Goal: Check status: Check status

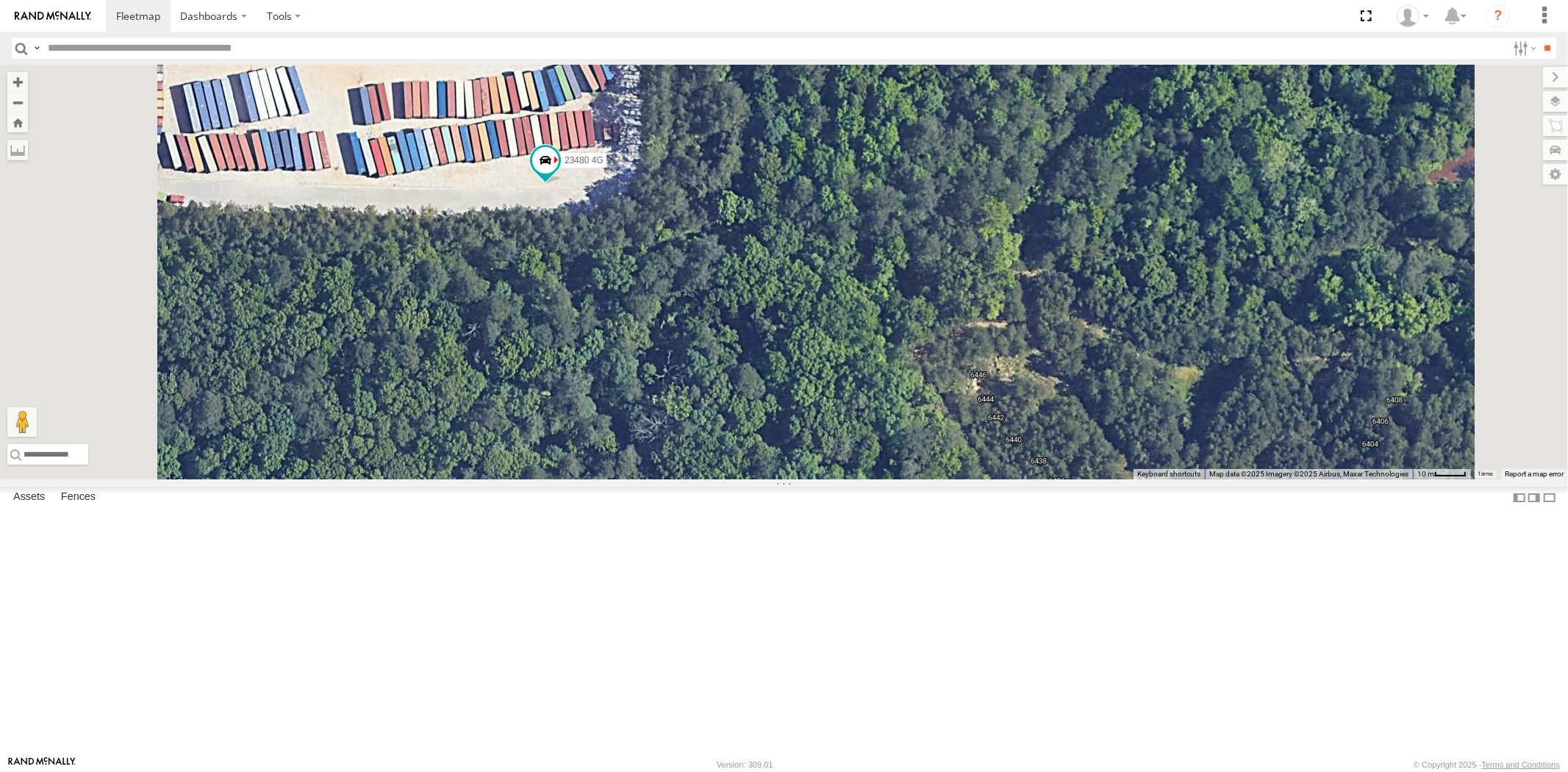
drag, startPoint x: 786, startPoint y: 228, endPoint x: 780, endPoint y: 314, distance: 86.2
click at [780, 314] on div "23460 23207xx 23480 23474 23335 4G/Active 23461 4G 23480 4G" at bounding box center [784, 272] width 1568 height 415
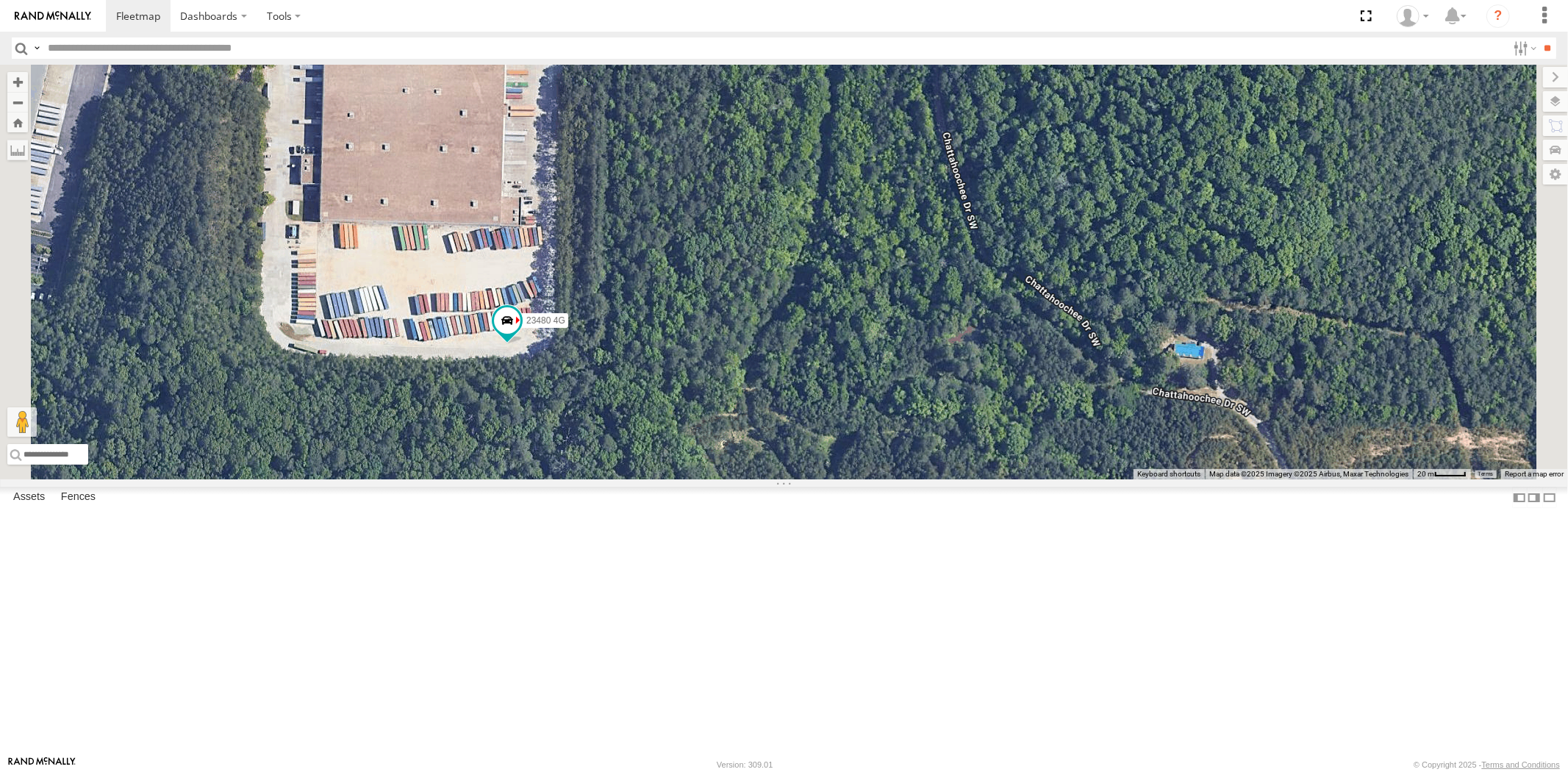
drag, startPoint x: 765, startPoint y: 278, endPoint x: 743, endPoint y: 401, distance: 125.0
click at [743, 401] on div "23460 23207xx 23480 23474 23335 4G/Active 23461 4G 23480 4G" at bounding box center [784, 272] width 1568 height 415
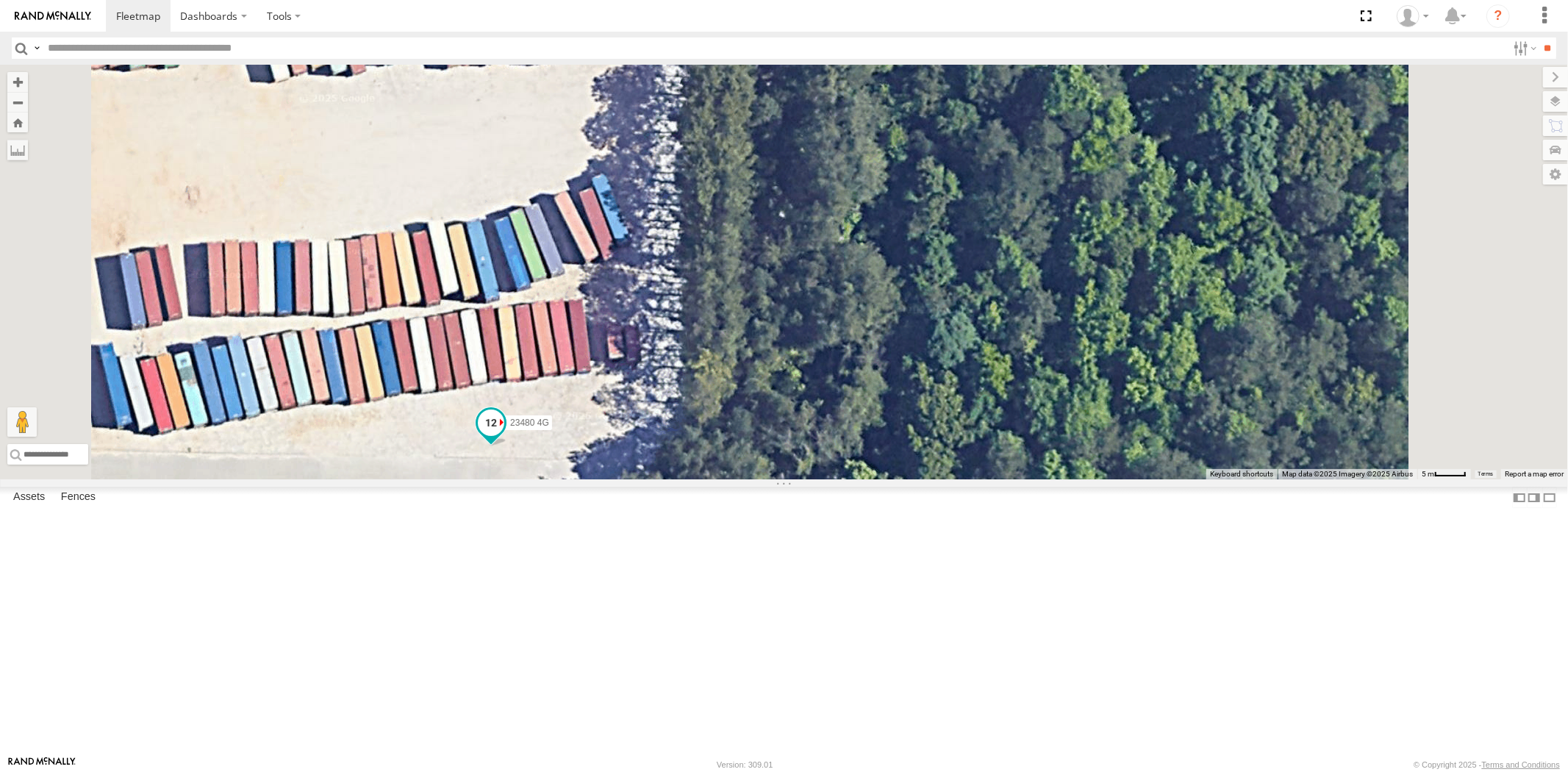
click at [504, 436] on span at bounding box center [491, 423] width 27 height 27
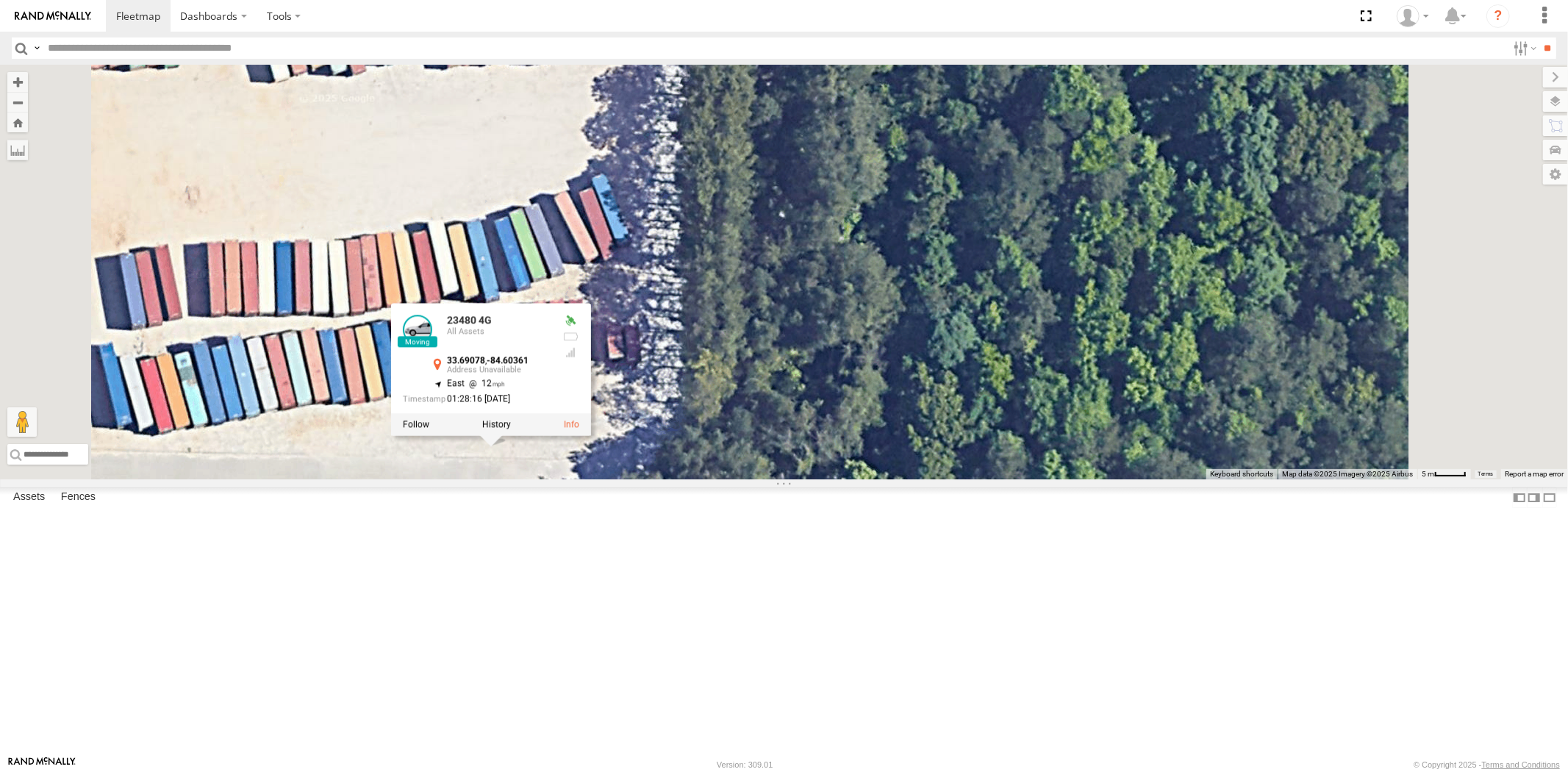
click at [788, 425] on div "23460 23207xx 23480 23474 23335 4G/Active 23461 4G 23480 4G 23480 4G All Assets…" at bounding box center [784, 272] width 1568 height 415
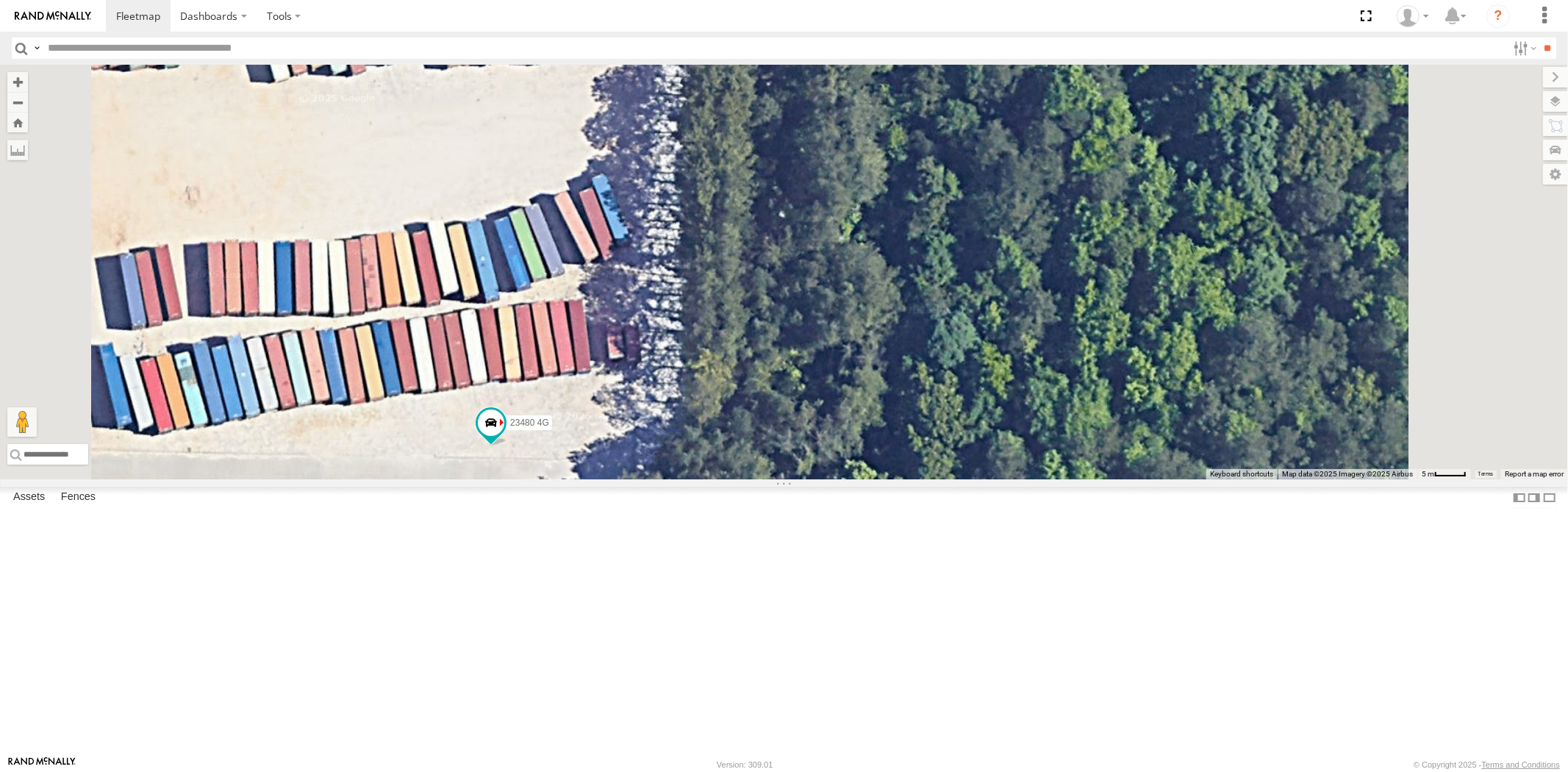
drag, startPoint x: 827, startPoint y: 369, endPoint x: 795, endPoint y: 556, distance: 189.7
click at [795, 480] on div "23460 23207xx 23480 23474 23335 4G/Active 23461 4G 23480 4G" at bounding box center [784, 272] width 1568 height 415
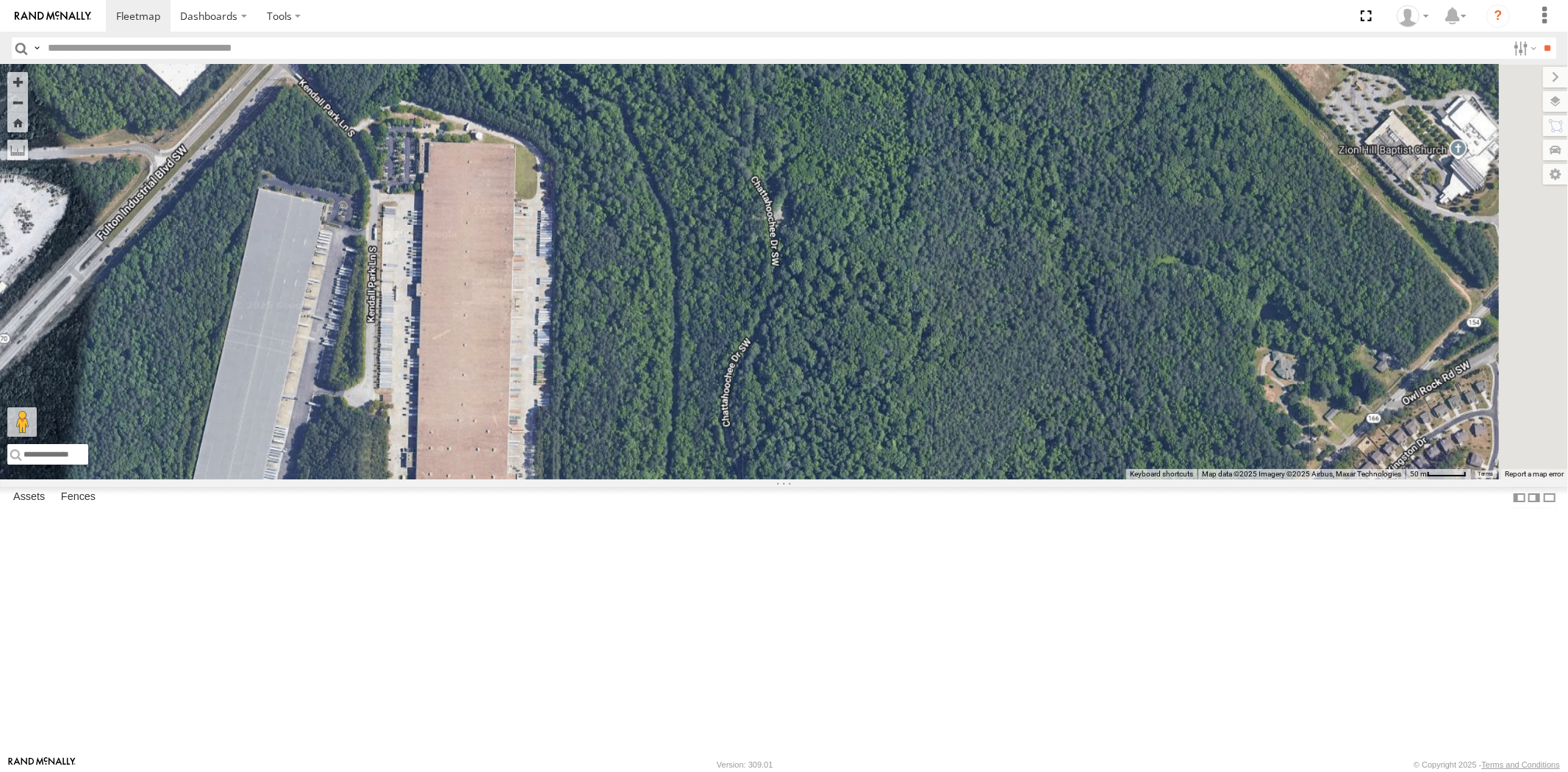
drag, startPoint x: 766, startPoint y: 456, endPoint x: 736, endPoint y: 567, distance: 115.0
click at [736, 480] on div "23460 23207xx 23480 23474 23335 4G/Active 23461 4G 23480 4G" at bounding box center [784, 272] width 1568 height 415
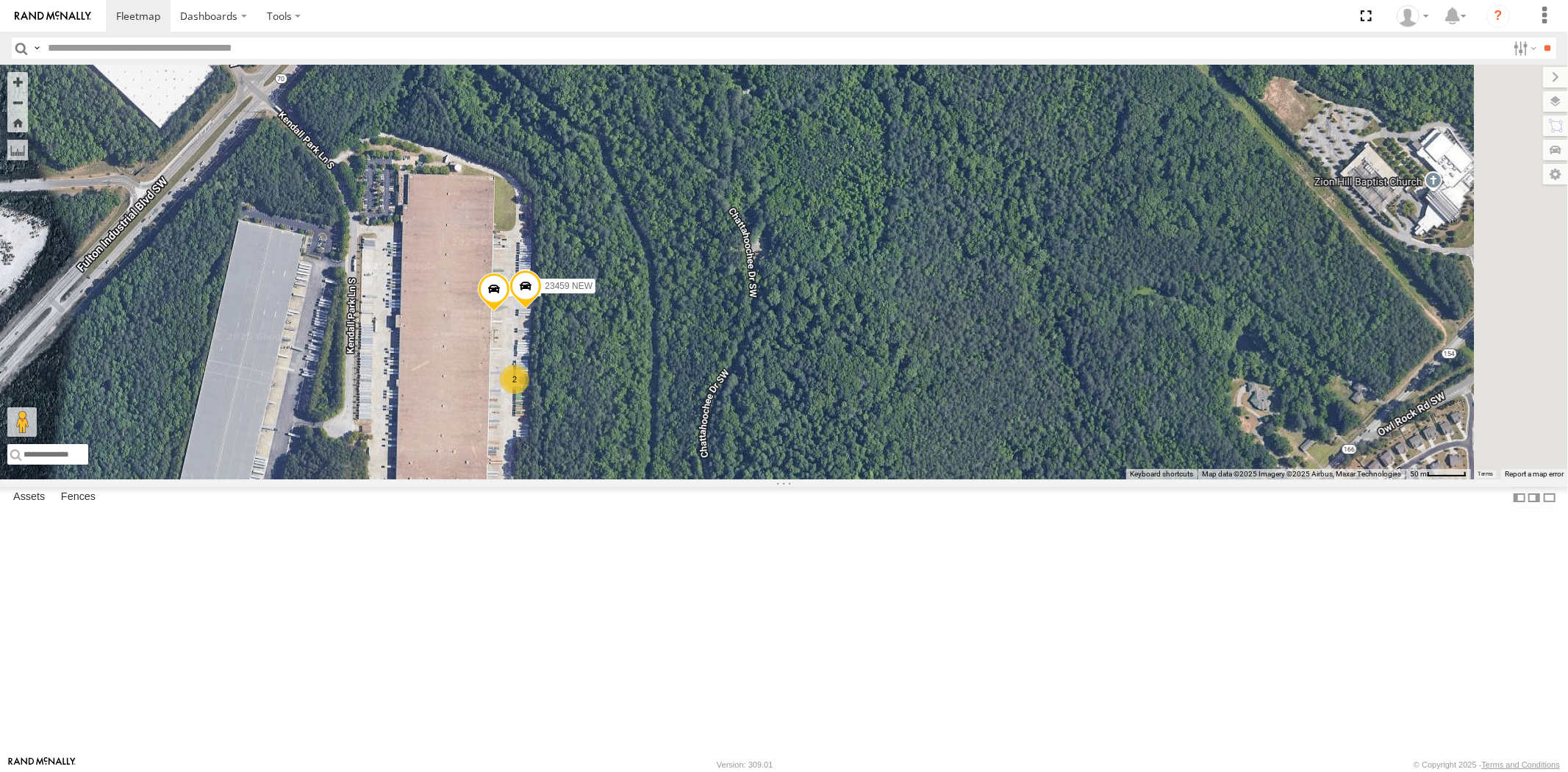
drag, startPoint x: 747, startPoint y: 599, endPoint x: 780, endPoint y: 453, distance: 149.7
click at [773, 464] on div "23460 23207xx 23480 23474 23335 4G/Active 23461 4G 23480 4G 2 23459 23459 NEW" at bounding box center [784, 272] width 1568 height 415
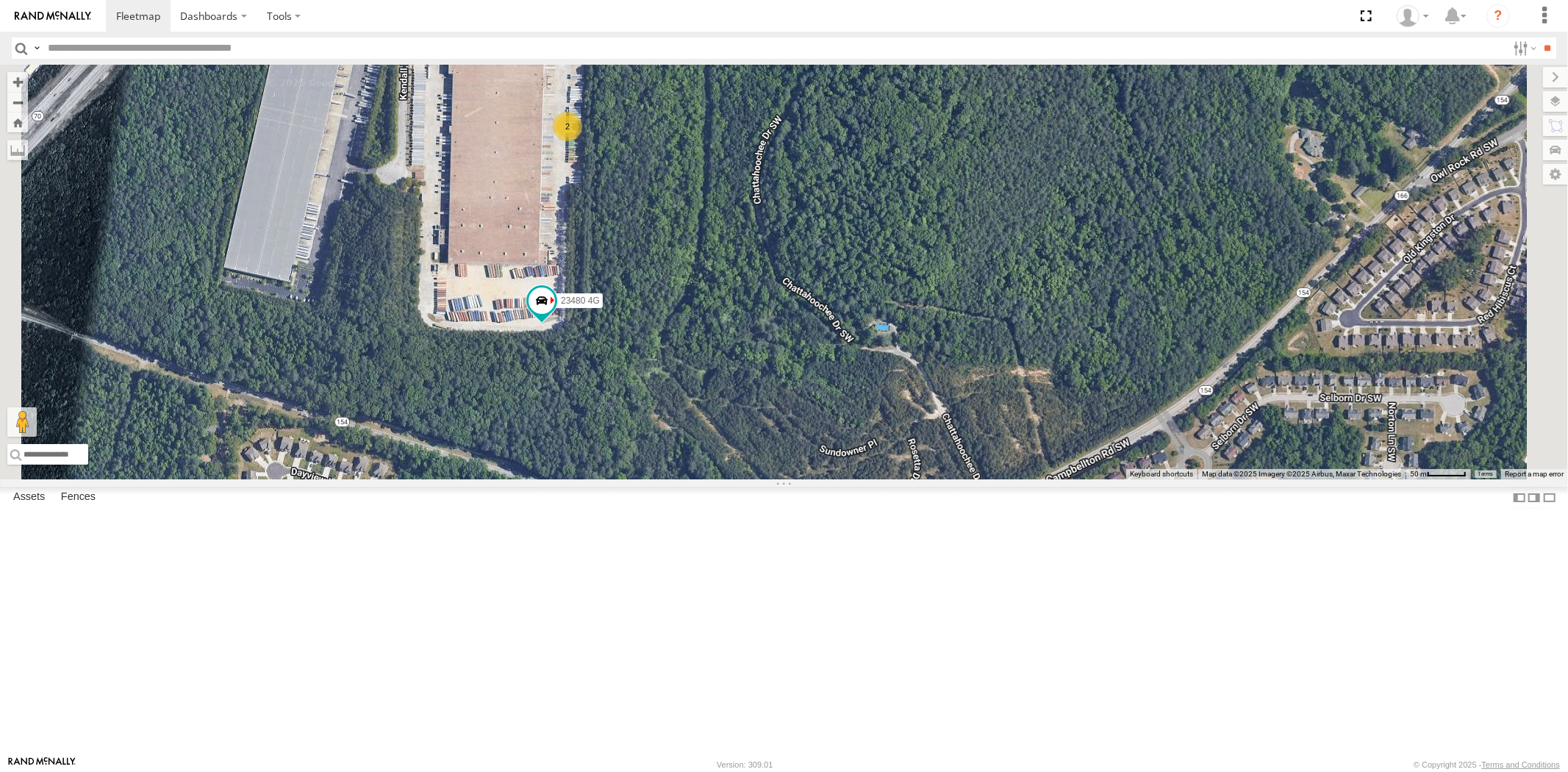
drag, startPoint x: 774, startPoint y: 359, endPoint x: 769, endPoint y: 421, distance: 62.2
click at [769, 421] on div "23460 23207xx 23480 23474 23335 4G/Active 23461 4G 23480 4G 2 23459 23459 NEW" at bounding box center [784, 272] width 1568 height 415
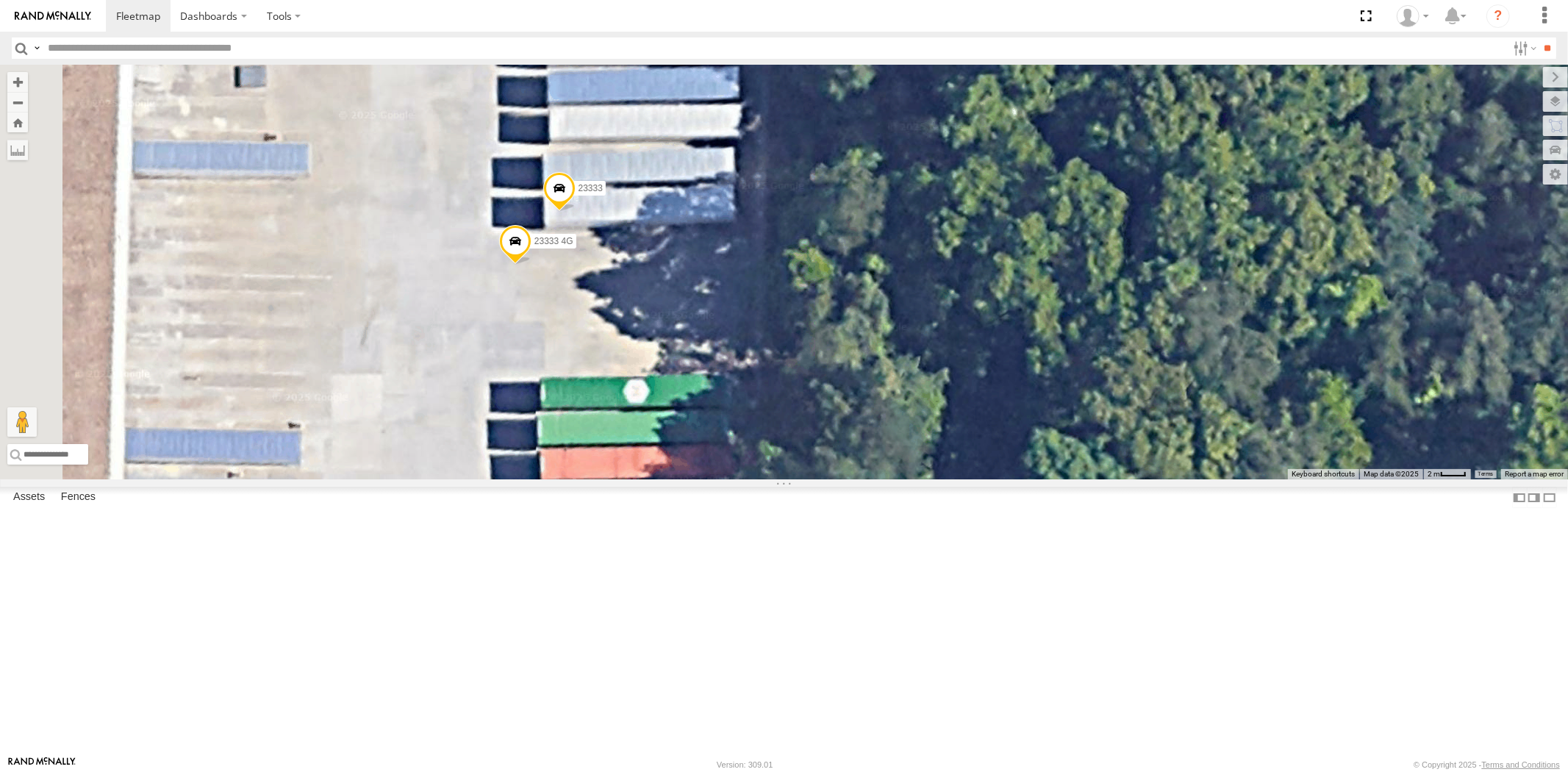
drag, startPoint x: 756, startPoint y: 379, endPoint x: 762, endPoint y: 428, distance: 49.4
click at [762, 428] on div "23460 23207xx 23480 23474 23335 4G/Active 23461 4G 23480 4G 23459 23459 NEW 233…" at bounding box center [784, 272] width 1568 height 415
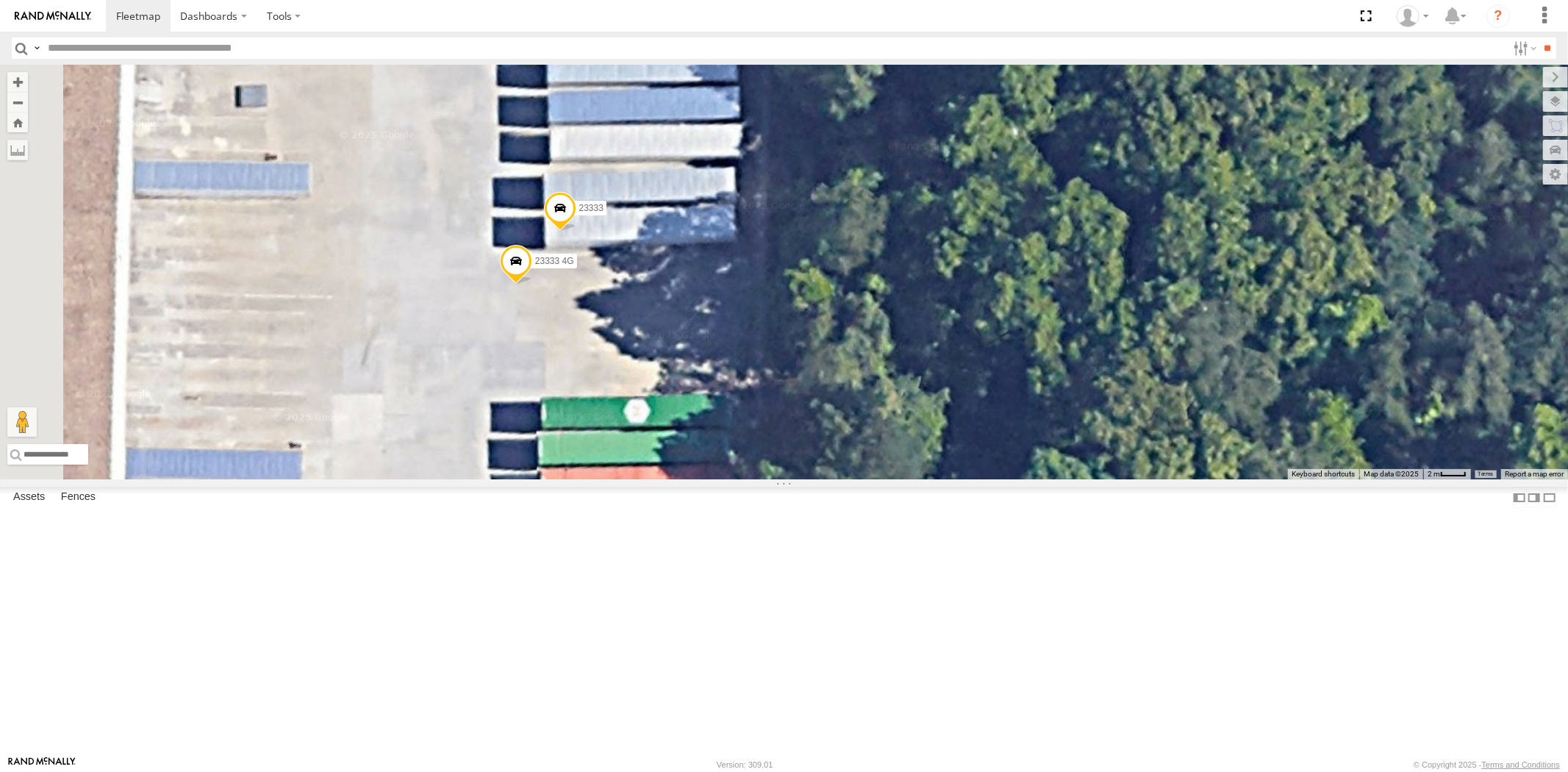
click at [576, 232] on span at bounding box center [559, 211] width 32 height 39
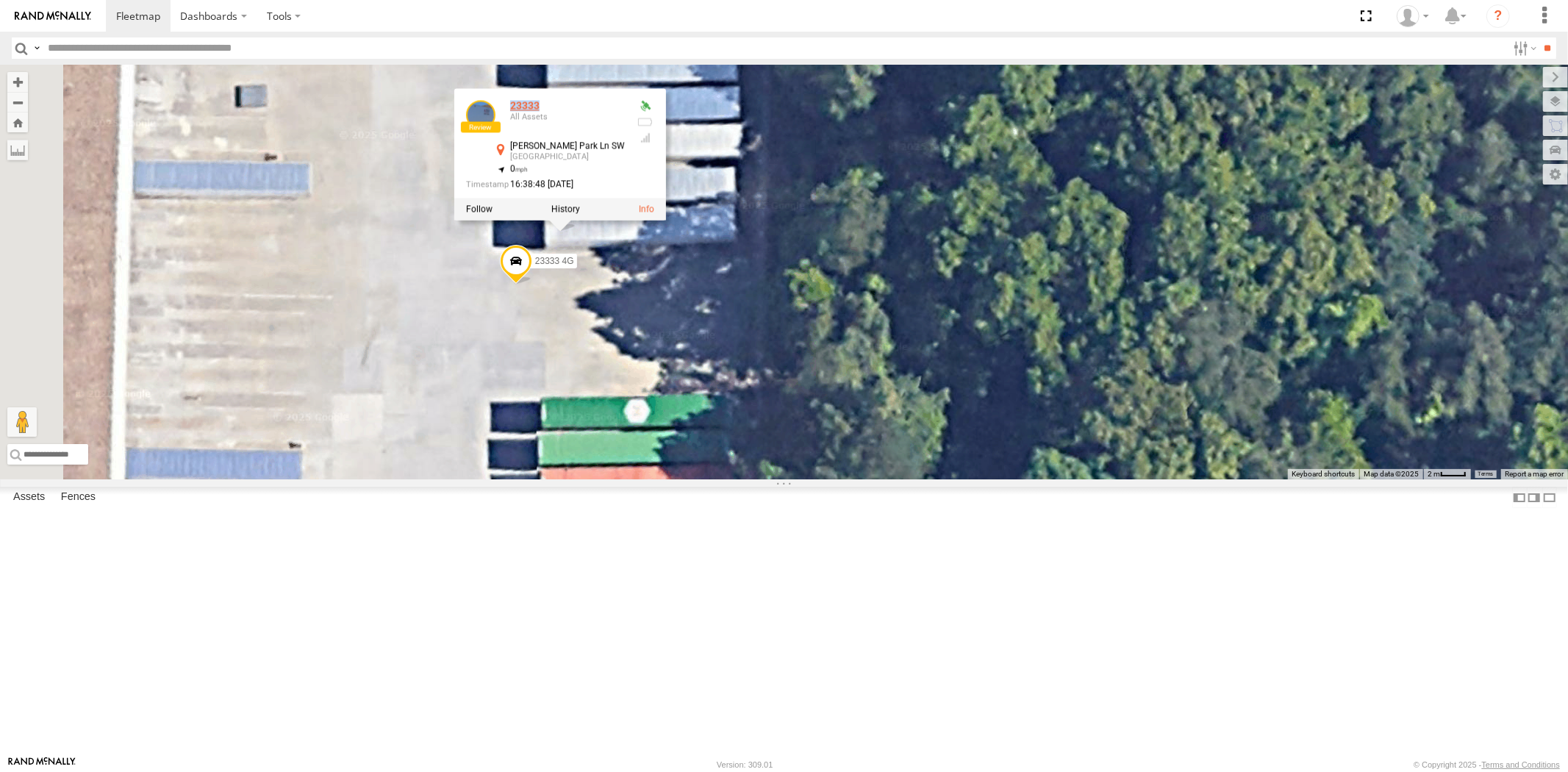
drag, startPoint x: 732, startPoint y: 247, endPoint x: 701, endPoint y: 247, distance: 31.0
click at [624, 112] on div "23333" at bounding box center [566, 105] width 115 height 11
copy div "23333"
click at [876, 413] on div "23460 23207xx 23480 23474 23335 4G/Active 23461 4G 23480 4G 23459 23459 NEW 233…" at bounding box center [784, 272] width 1568 height 415
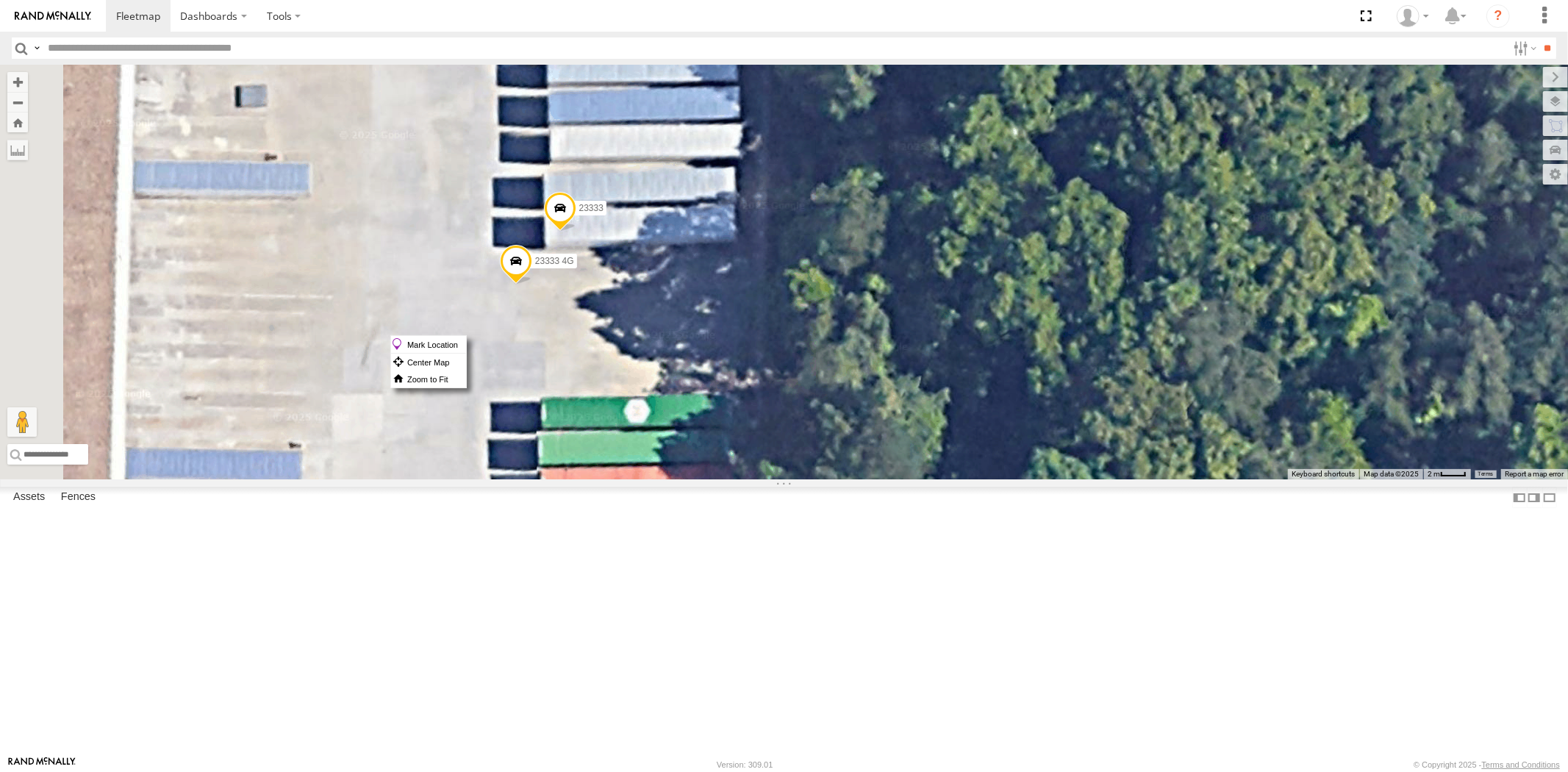
drag, startPoint x: 757, startPoint y: 335, endPoint x: 732, endPoint y: 354, distance: 31.4
drag, startPoint x: 732, startPoint y: 354, endPoint x: 725, endPoint y: 345, distance: 11.4
drag, startPoint x: 721, startPoint y: 347, endPoint x: 775, endPoint y: 296, distance: 74.3
drag, startPoint x: 775, startPoint y: 296, endPoint x: 753, endPoint y: 326, distance: 37.2
drag, startPoint x: 753, startPoint y: 326, endPoint x: 748, endPoint y: 331, distance: 7.1
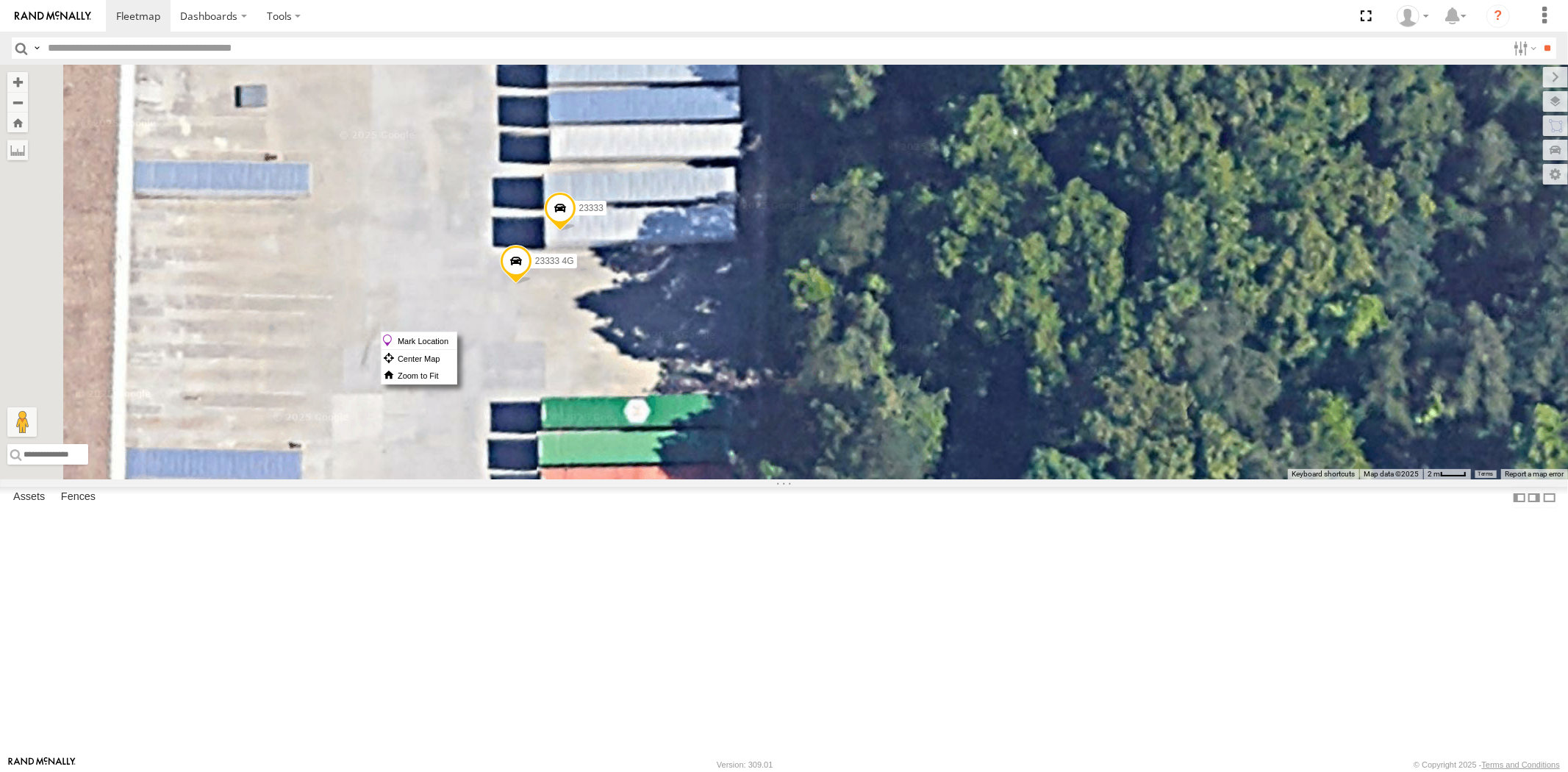
drag, startPoint x: 748, startPoint y: 331, endPoint x: 740, endPoint y: 333, distance: 8.2
drag, startPoint x: 740, startPoint y: 333, endPoint x: 668, endPoint y: 343, distance: 72.7
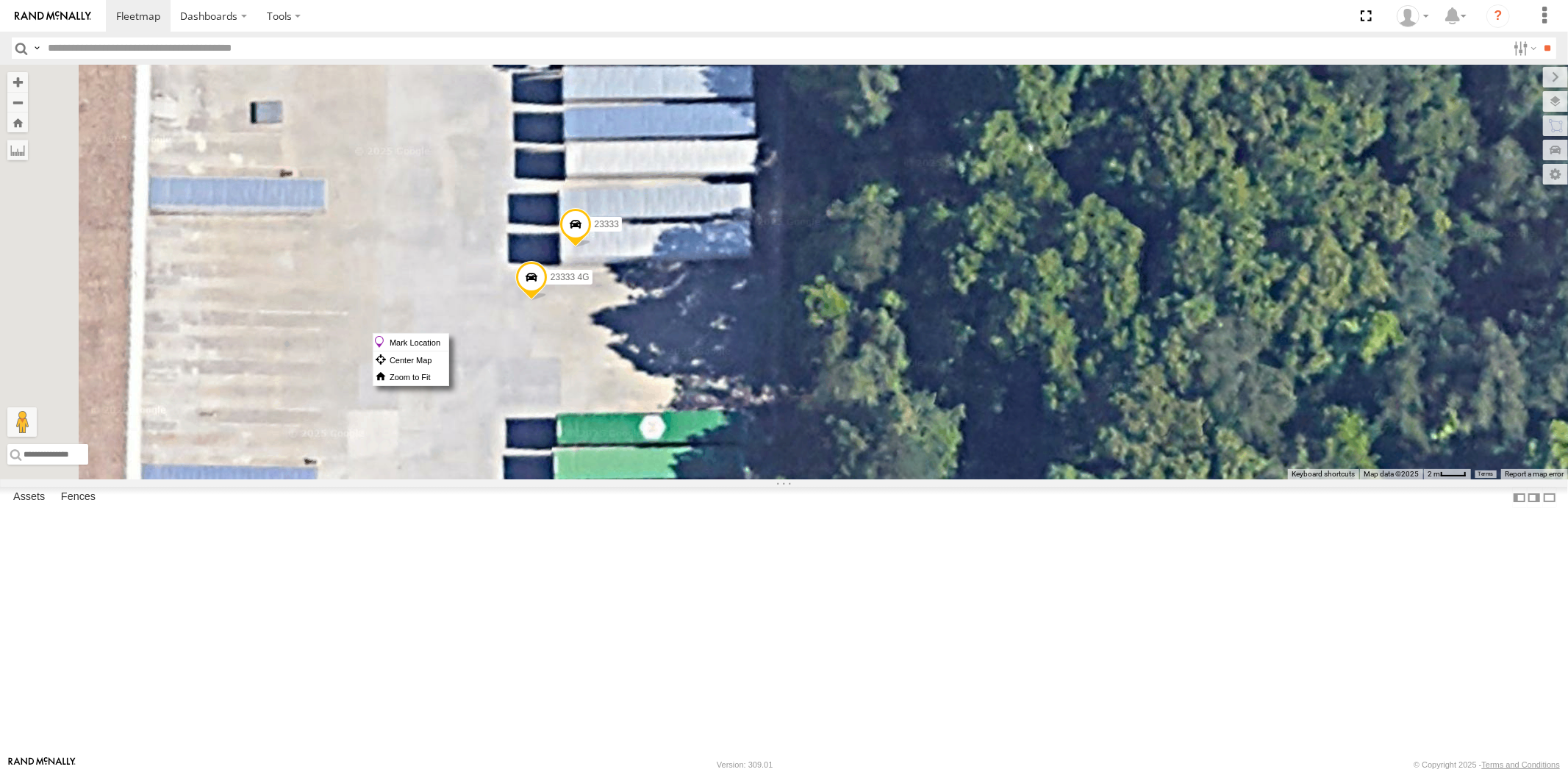
drag, startPoint x: 697, startPoint y: 351, endPoint x: 911, endPoint y: 339, distance: 214.3
click at [911, 339] on div "23460 23207xx 23480 23474 23335 4G/Active 23461 4G 23480 4G 23459 23459 NEW 233…" at bounding box center [784, 272] width 1568 height 415
click at [448, 343] on label "Mark Location" at bounding box center [411, 342] width 75 height 17
click at [606, 213] on span at bounding box center [589, 193] width 32 height 39
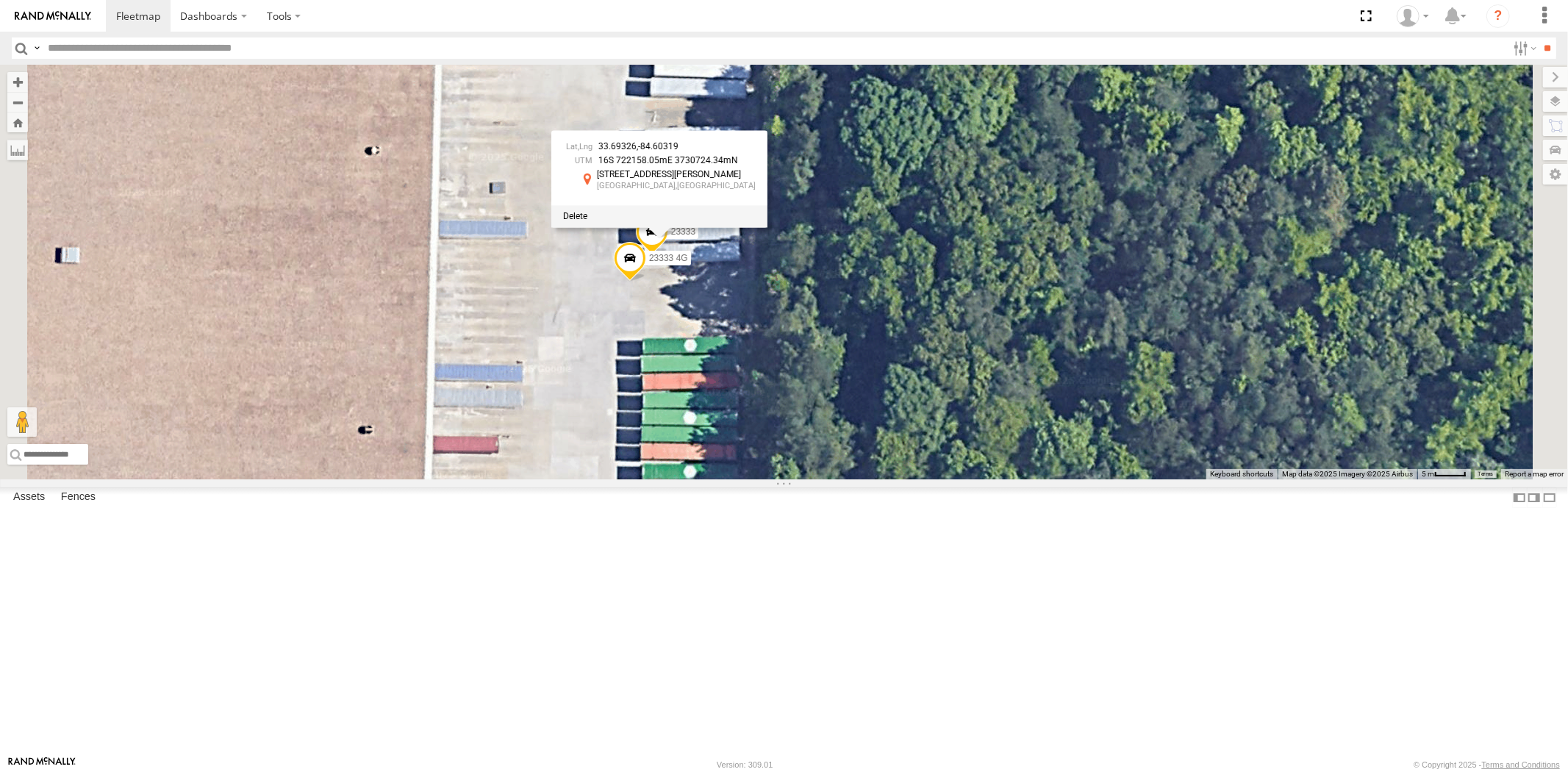
click at [958, 399] on div "23460 23207xx 23480 23474 23335 4G/Active 23461 4G 23480 4G 23459 23459 NEW 233…" at bounding box center [784, 272] width 1568 height 415
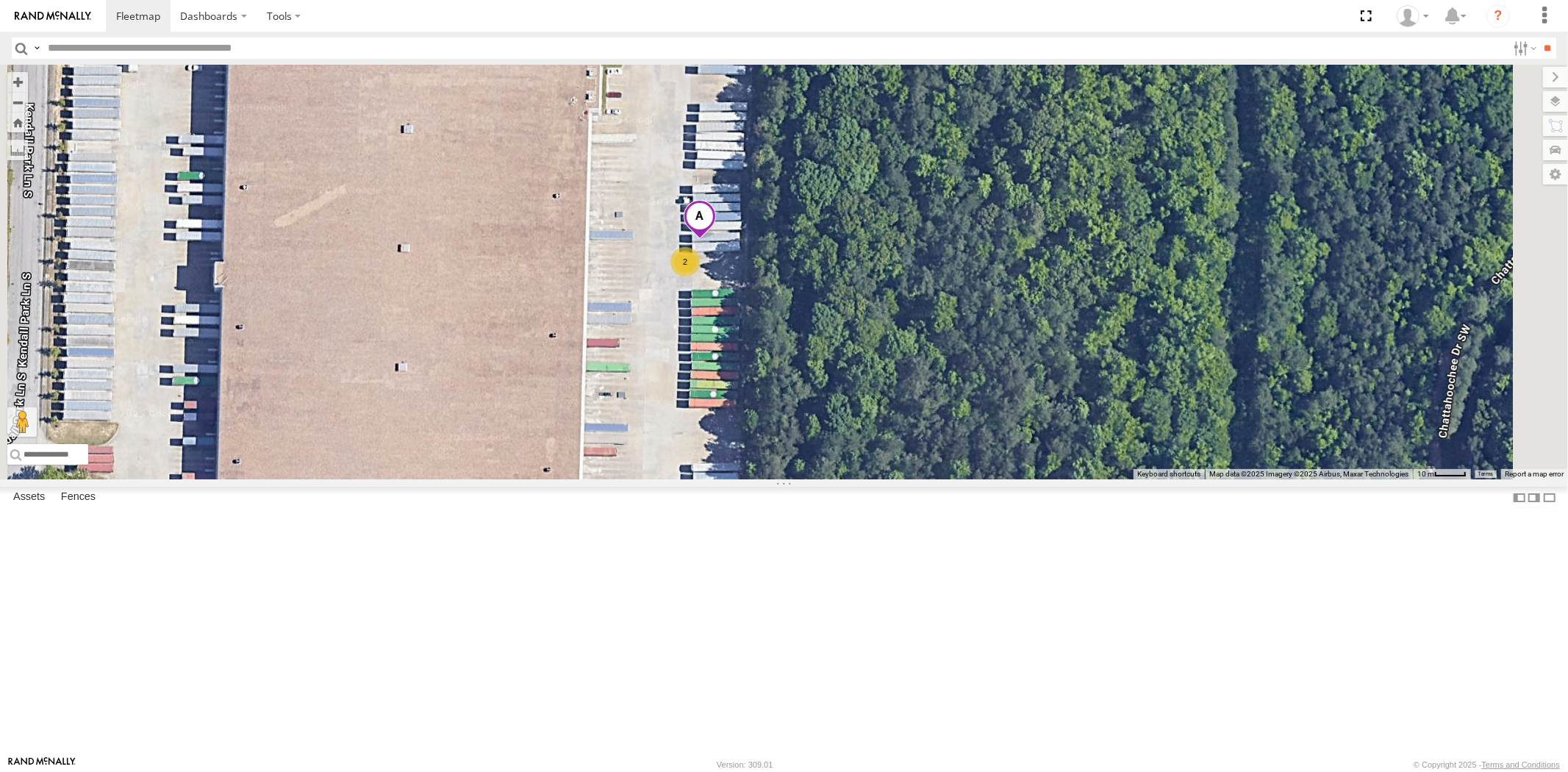
click at [716, 240] on span at bounding box center [699, 219] width 32 height 39
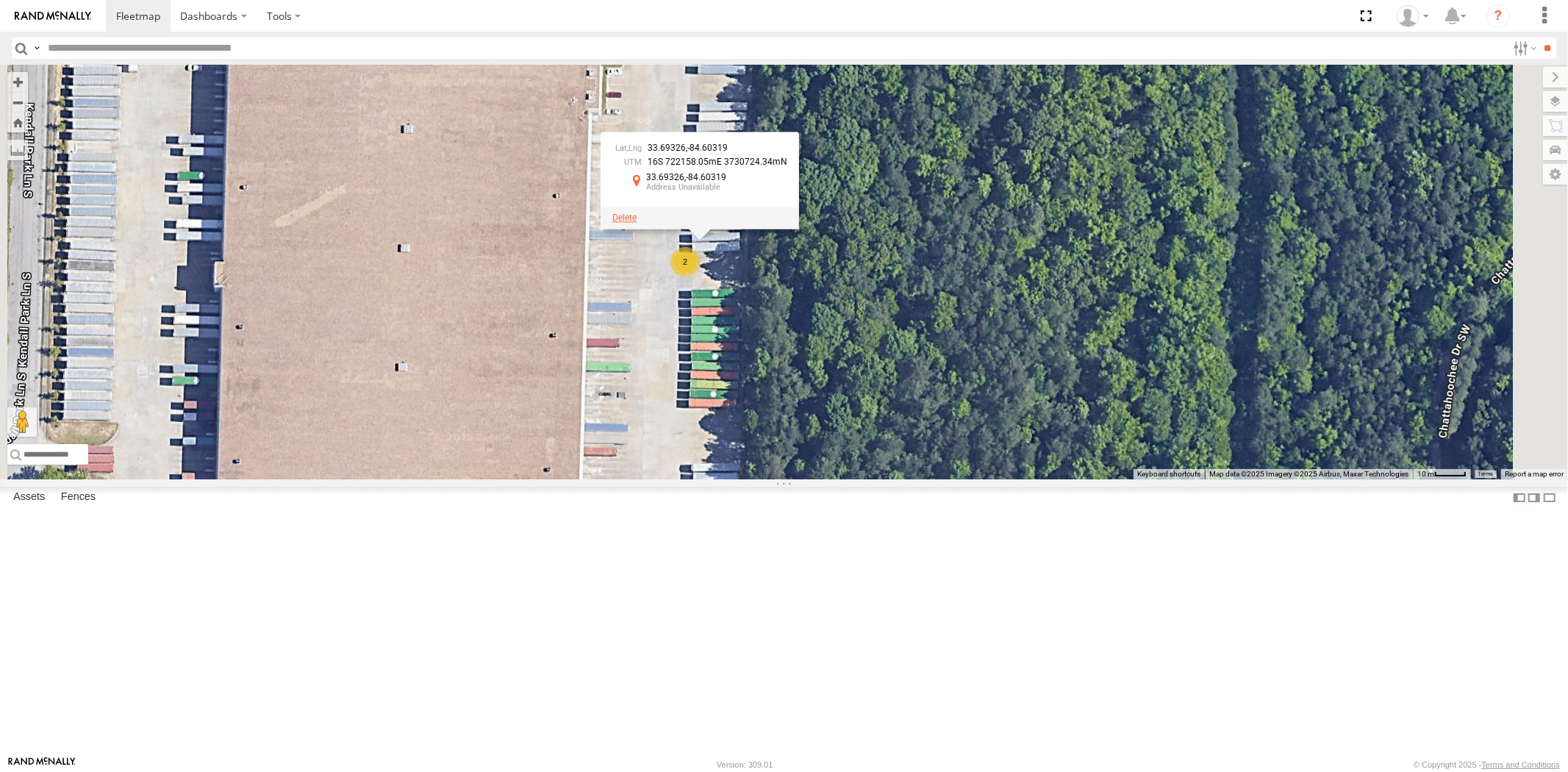
click at [637, 223] on span at bounding box center [624, 217] width 25 height 10
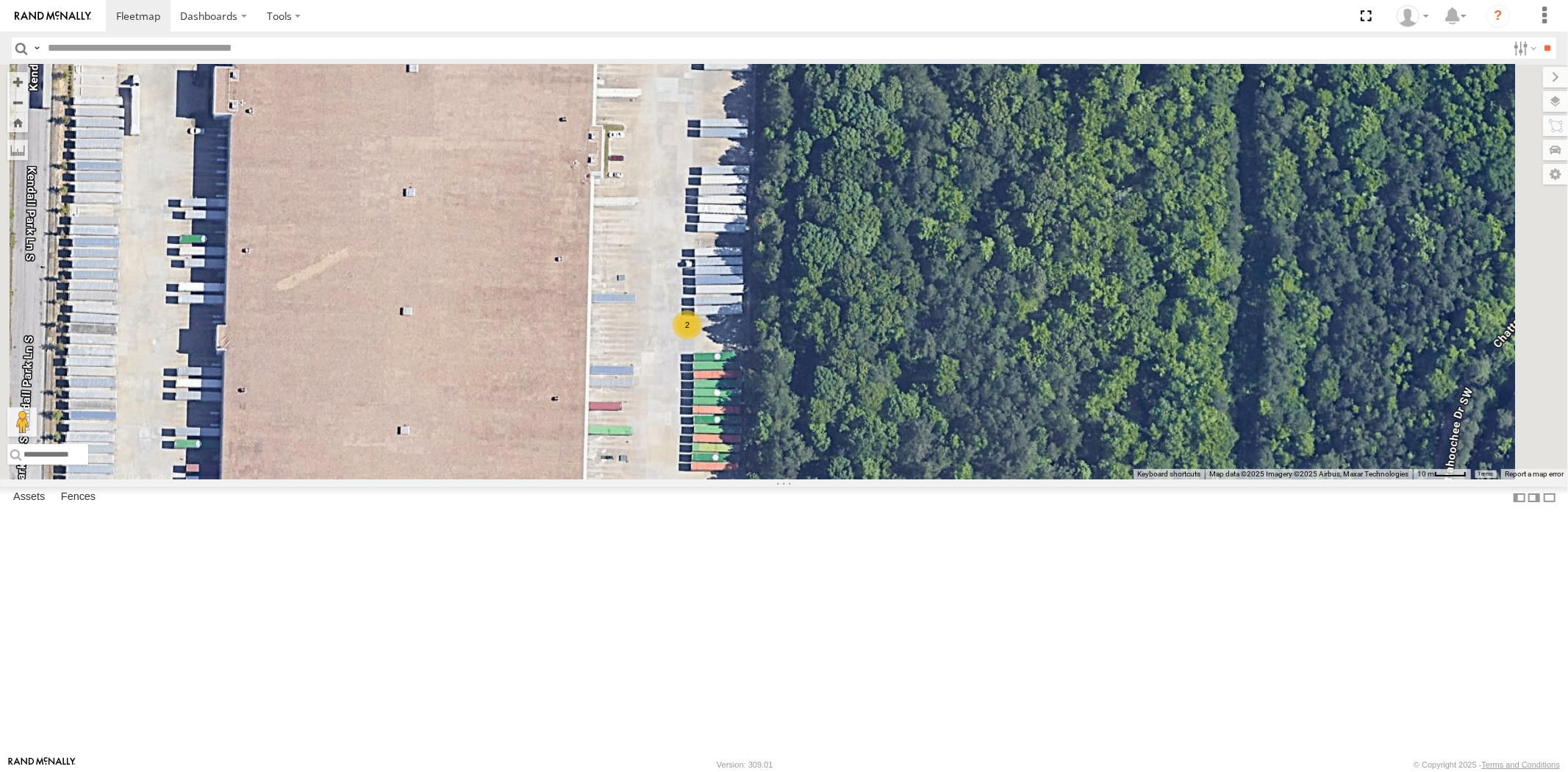
drag, startPoint x: 844, startPoint y: 319, endPoint x: 847, endPoint y: 398, distance: 79.1
click at [847, 398] on div "23460 23207xx 23480 23474 23335 4G/Active 23461 4G 23480 4G 23459 23459 NEW 2" at bounding box center [784, 272] width 1568 height 415
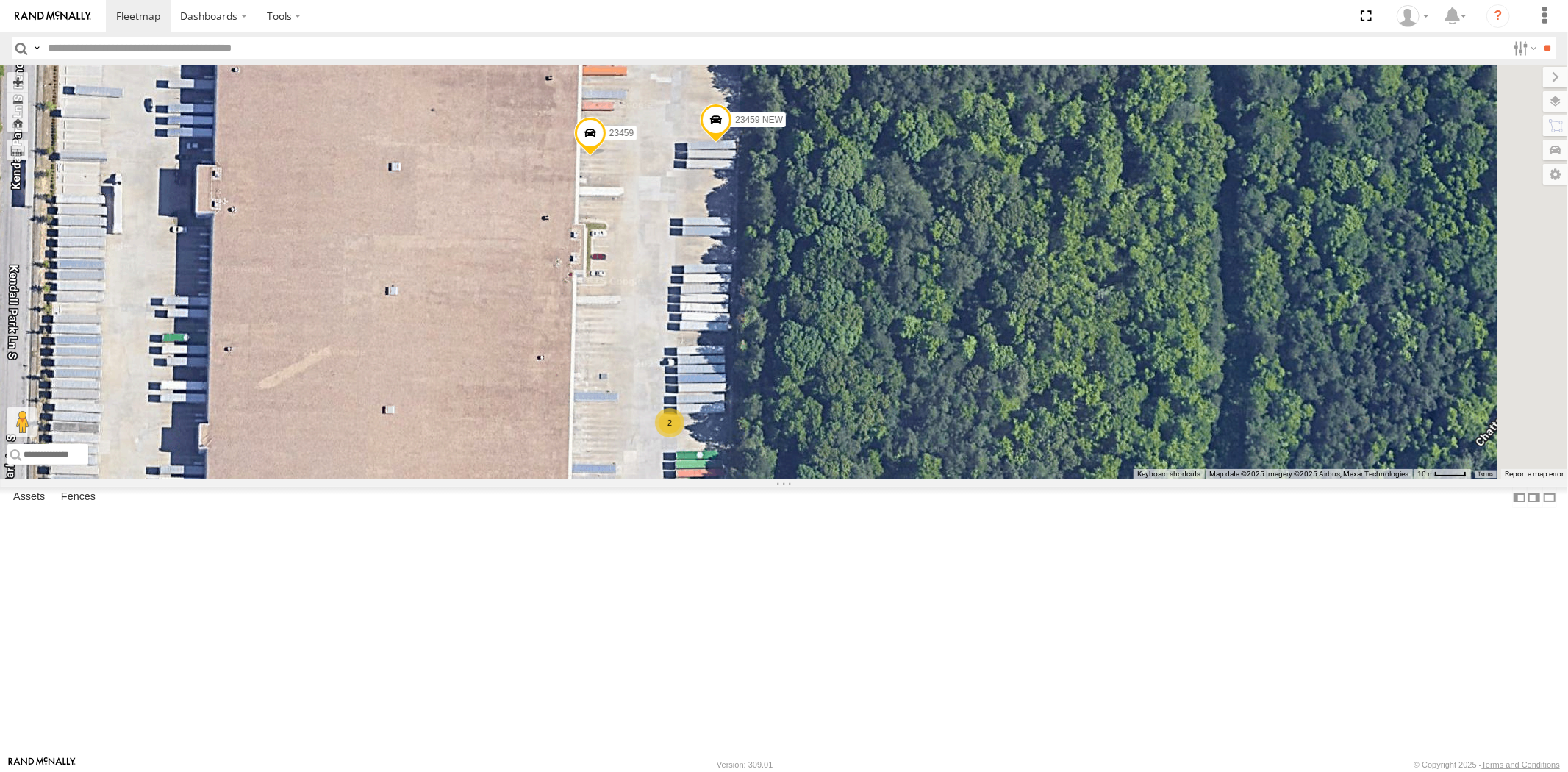
drag, startPoint x: 901, startPoint y: 345, endPoint x: 872, endPoint y: 418, distance: 78.5
click at [873, 418] on div "23460 23207xx 23480 23474 23335 4G/Active 23461 4G 23480 4G 23459 23459 NEW 2" at bounding box center [784, 272] width 1568 height 415
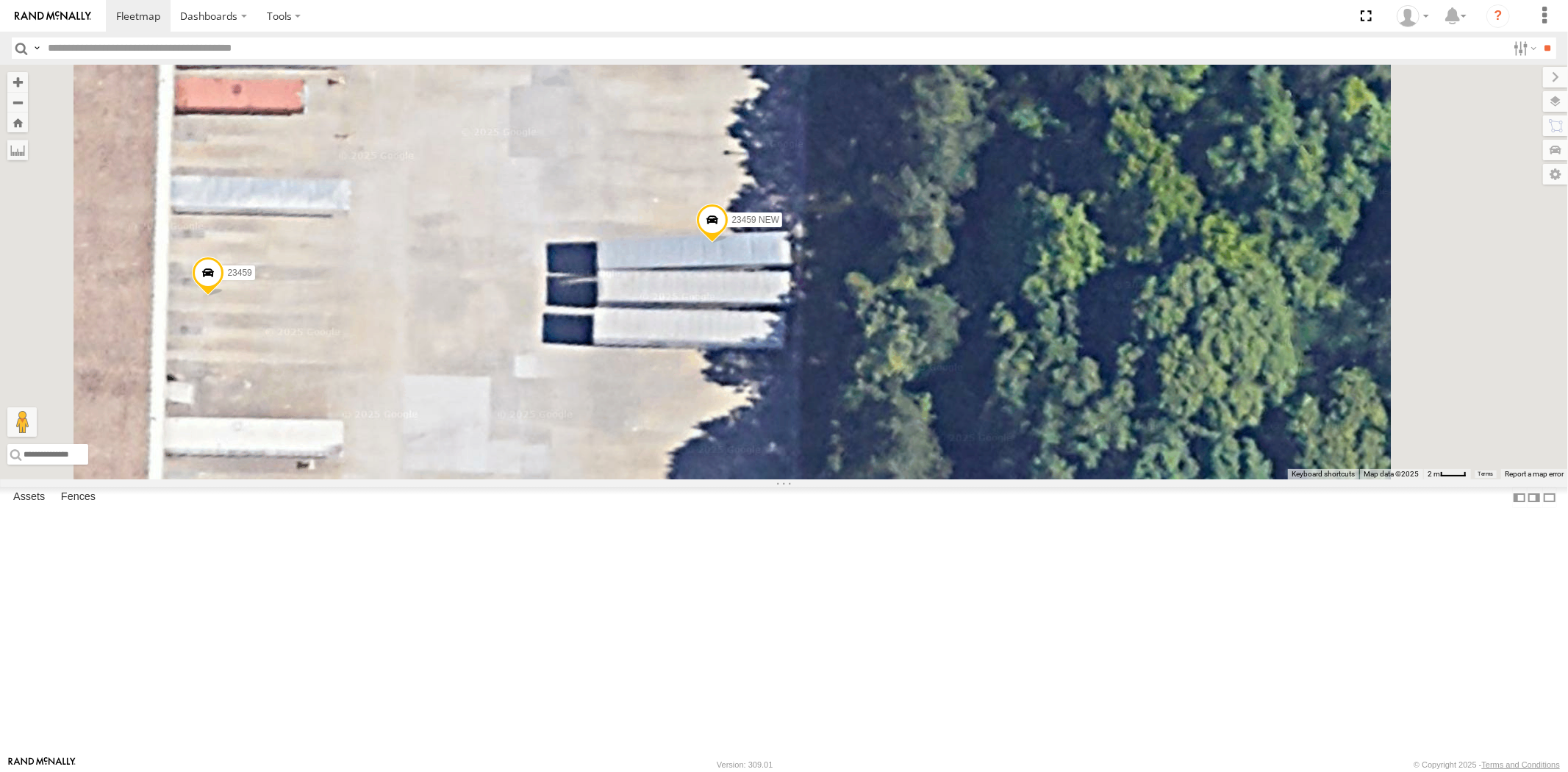
click at [728, 244] on span at bounding box center [712, 223] width 32 height 39
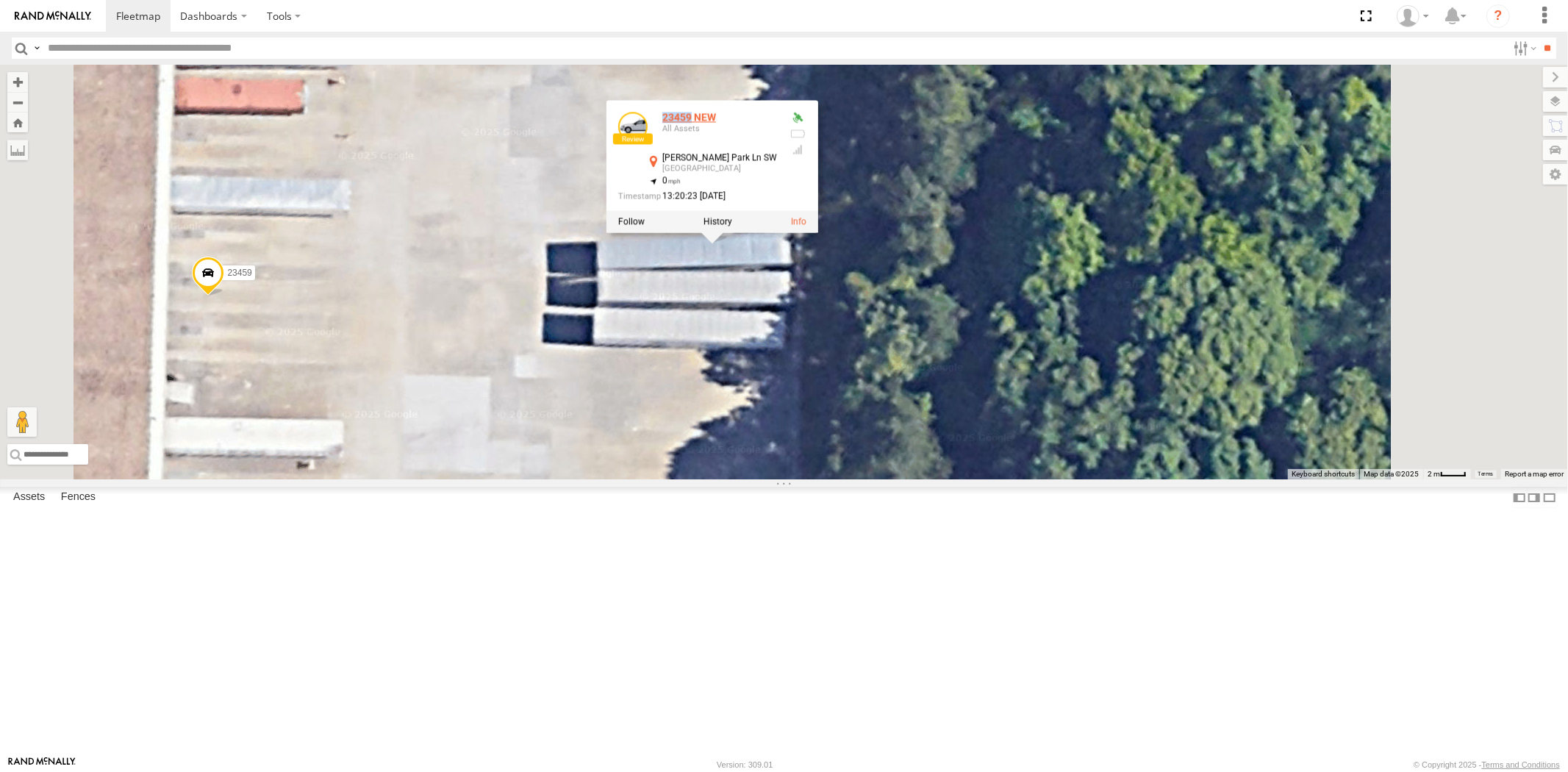
drag, startPoint x: 850, startPoint y: 256, endPoint x: 882, endPoint y: 260, distance: 32.2
click at [777, 148] on div "23459 NEW All Assets" at bounding box center [698, 130] width 159 height 35
copy div "23459"
click at [804, 381] on div "23460 23207xx 23480 23474 23335 4G/Active 23461 4G 23480 4G 23459 23459 NEW 234…" at bounding box center [784, 272] width 1568 height 415
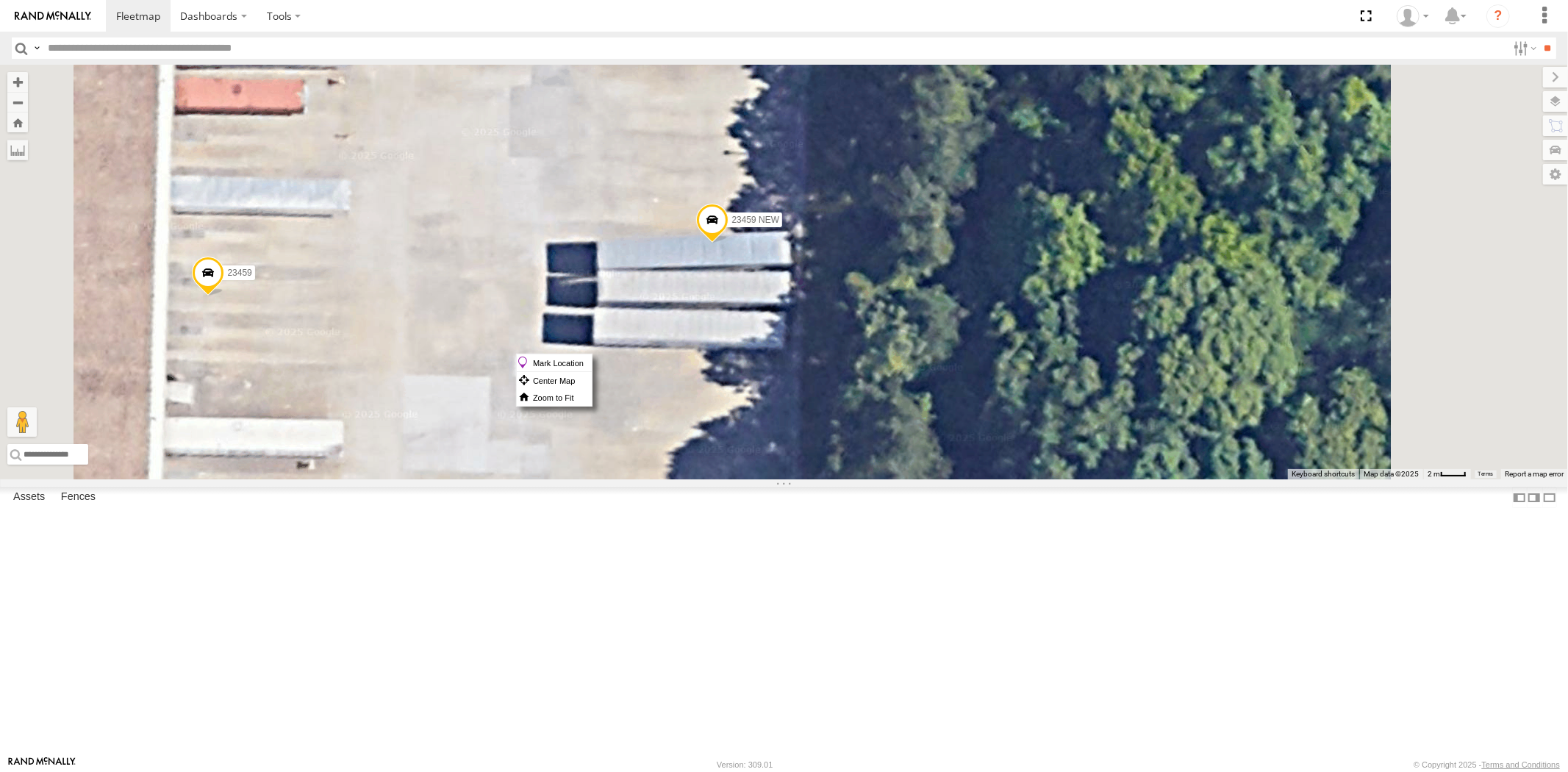
drag, startPoint x: 884, startPoint y: 354, endPoint x: 863, endPoint y: 362, distance: 22.5
click at [863, 362] on div "23460 23207xx 23480 23474 23335 4G/Active 23461 4G 23480 4G 23459 23459 NEW" at bounding box center [784, 272] width 1568 height 415
drag, startPoint x: 891, startPoint y: 357, endPoint x: 905, endPoint y: 351, distance: 15.2
drag, startPoint x: 905, startPoint y: 357, endPoint x: 851, endPoint y: 362, distance: 54.2
drag, startPoint x: 891, startPoint y: 357, endPoint x: 863, endPoint y: 359, distance: 28.1
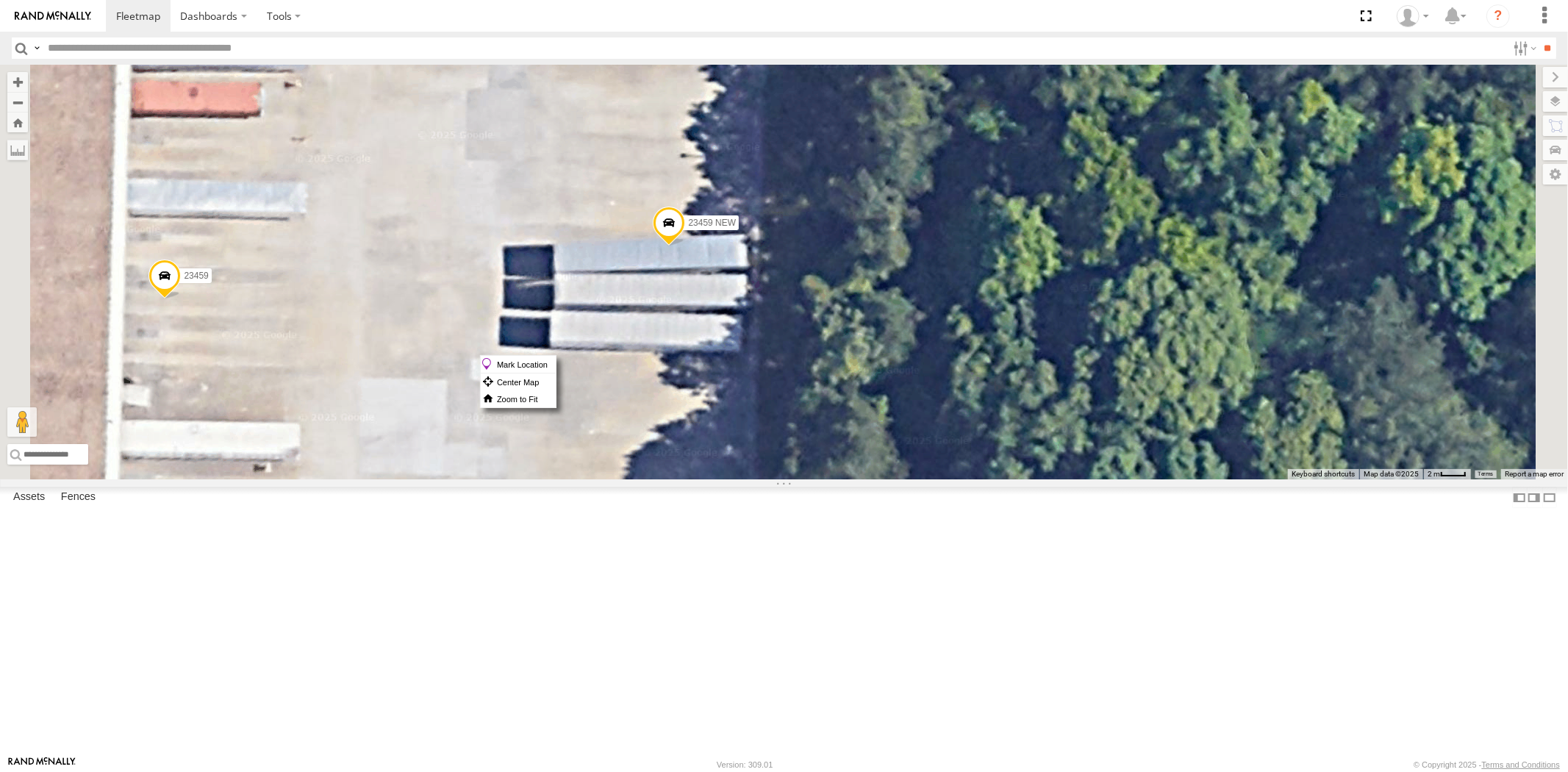
drag, startPoint x: 847, startPoint y: 355, endPoint x: 797, endPoint y: 361, distance: 50.4
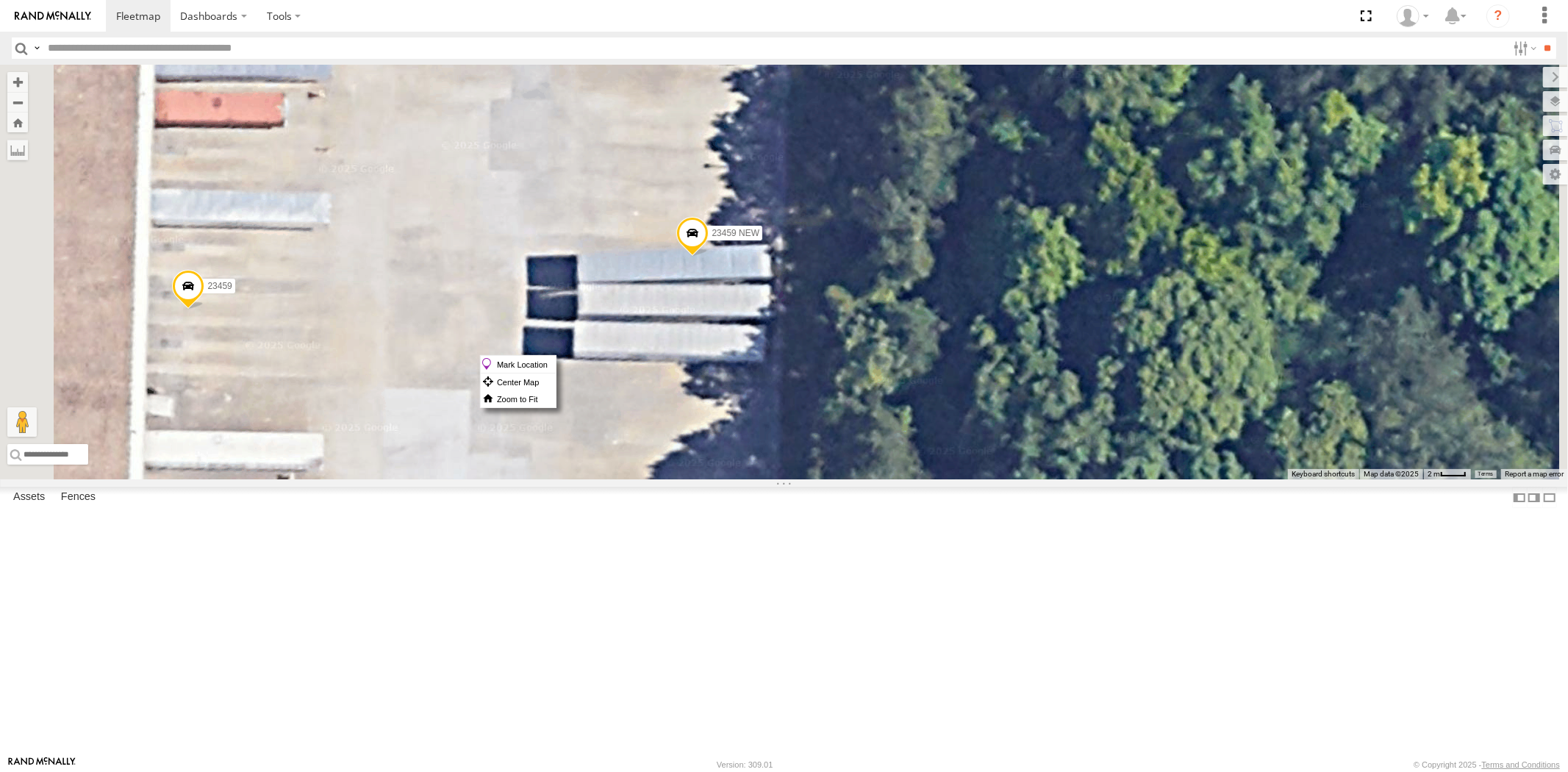
drag, startPoint x: 782, startPoint y: 413, endPoint x: 877, endPoint y: 410, distance: 95.0
click at [877, 410] on div "23460 23207xx 23480 23474 23335 4G/Active 23461 4G 23480 4G 23459 23459 NEW" at bounding box center [784, 272] width 1568 height 415
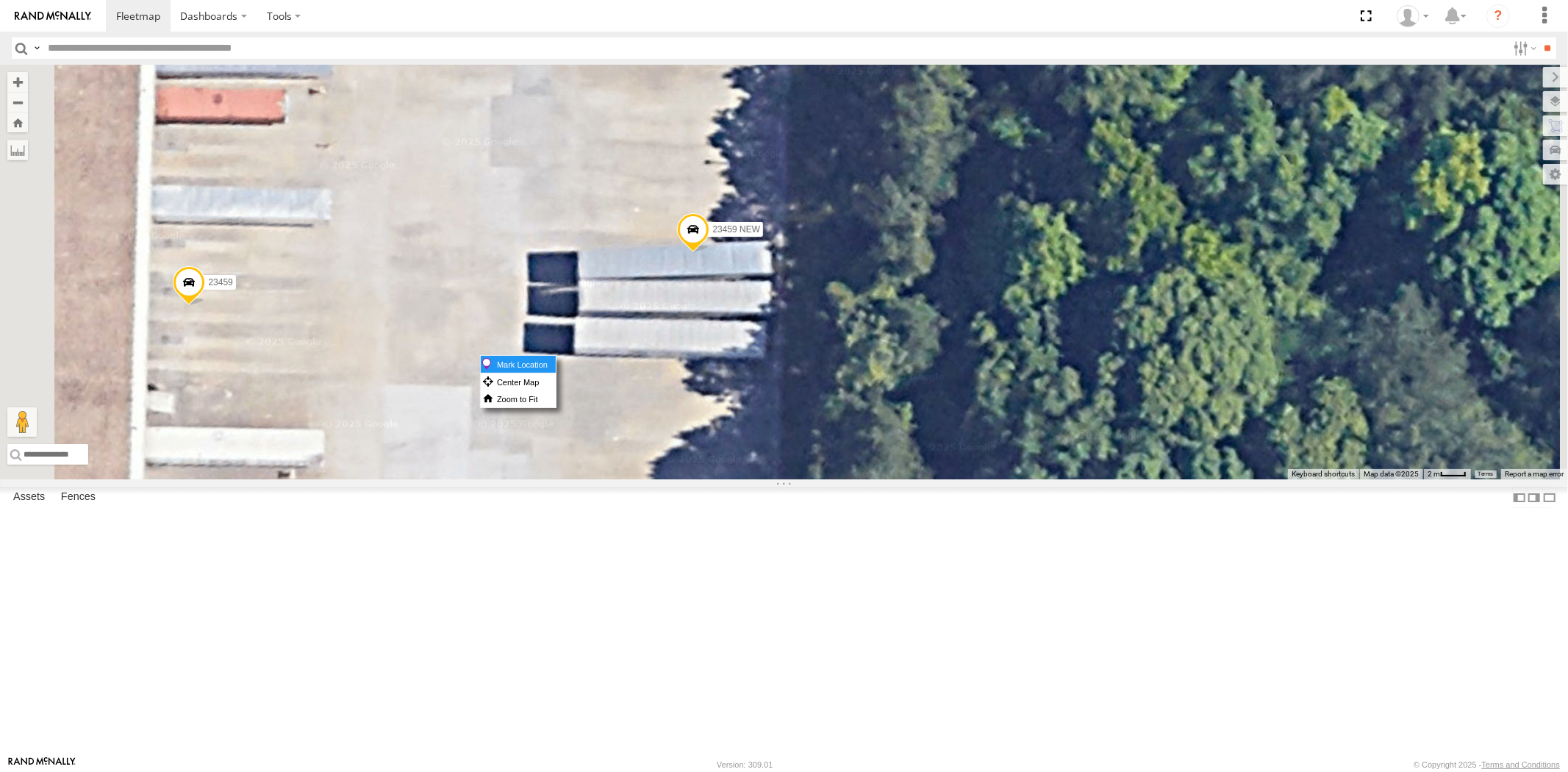
click at [555, 362] on label "Mark Location" at bounding box center [518, 364] width 75 height 17
click at [704, 223] on span at bounding box center [688, 204] width 32 height 39
